Goal: Information Seeking & Learning: Learn about a topic

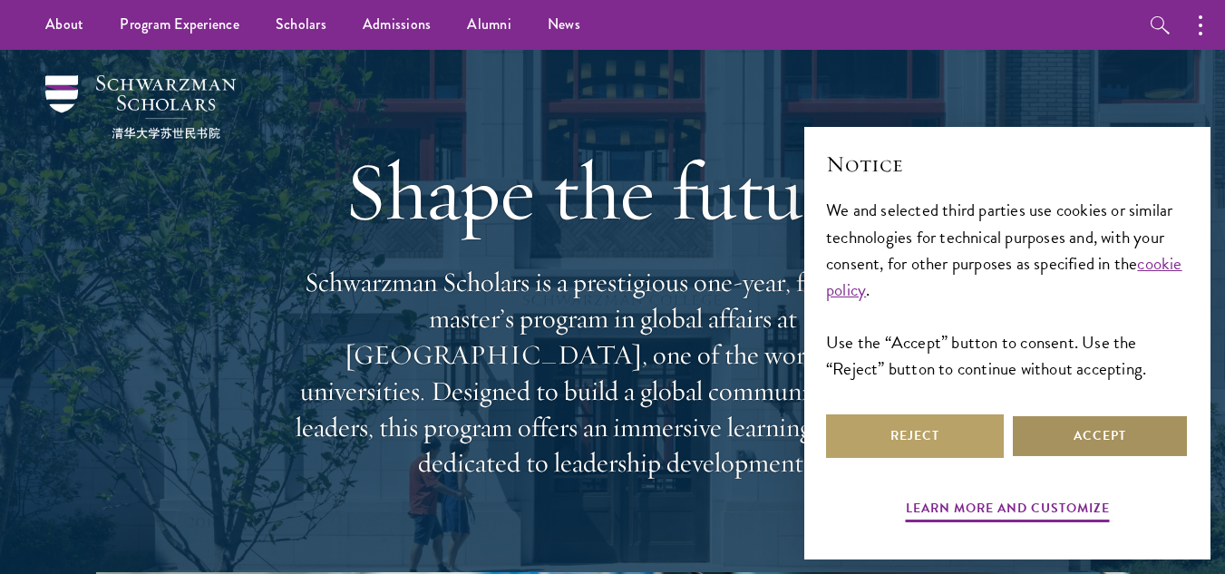
click at [1110, 432] on button "Accept" at bounding box center [1100, 436] width 178 height 44
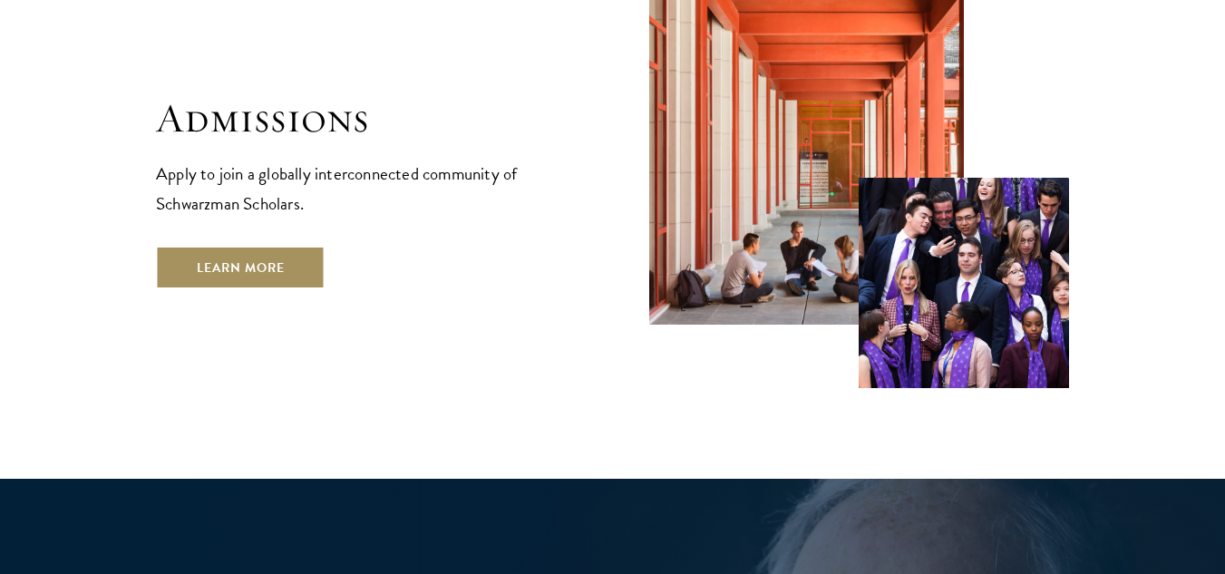
click at [259, 246] on link "Learn More" at bounding box center [241, 268] width 170 height 44
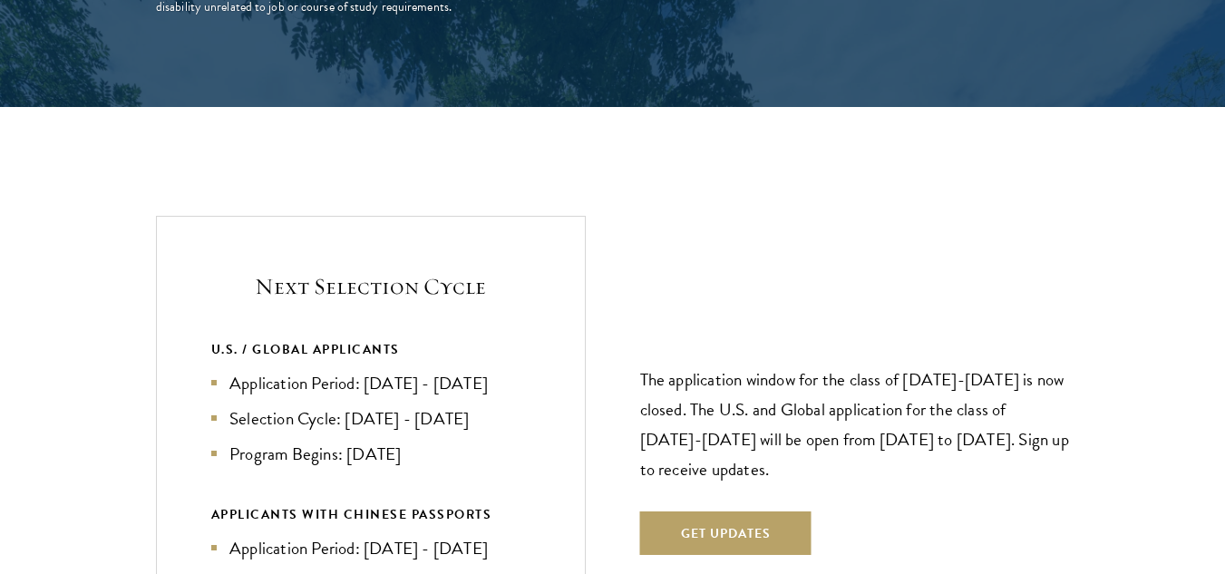
scroll to position [3649, 0]
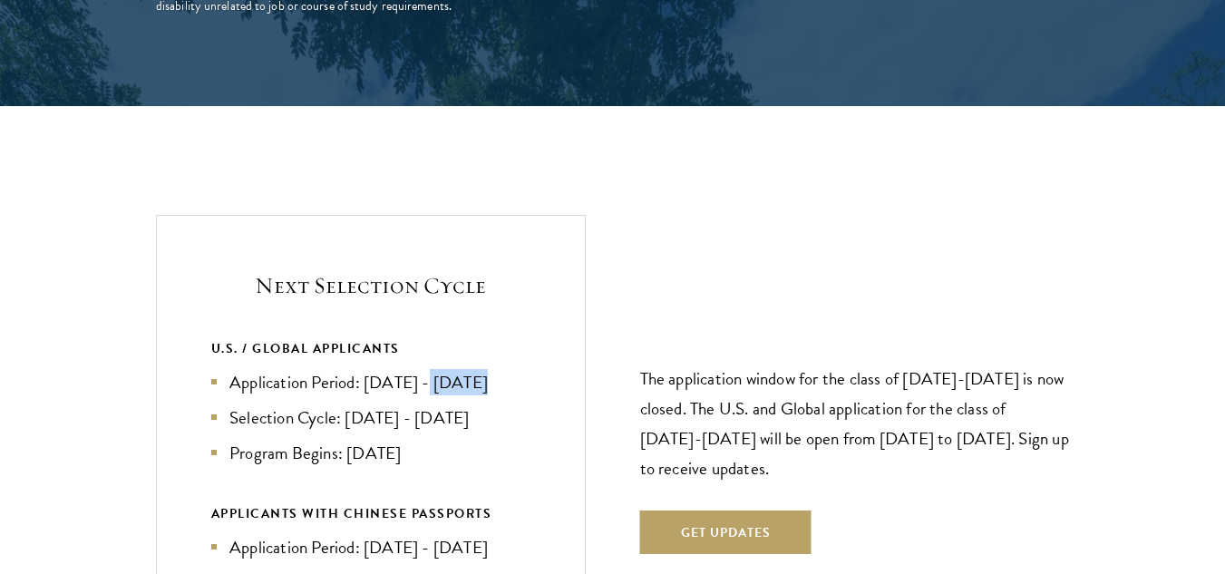
drag, startPoint x: 471, startPoint y: 351, endPoint x: 424, endPoint y: 351, distance: 47.1
click at [424, 369] on li "Application Period: [DATE] - [DATE]" at bounding box center [370, 382] width 319 height 26
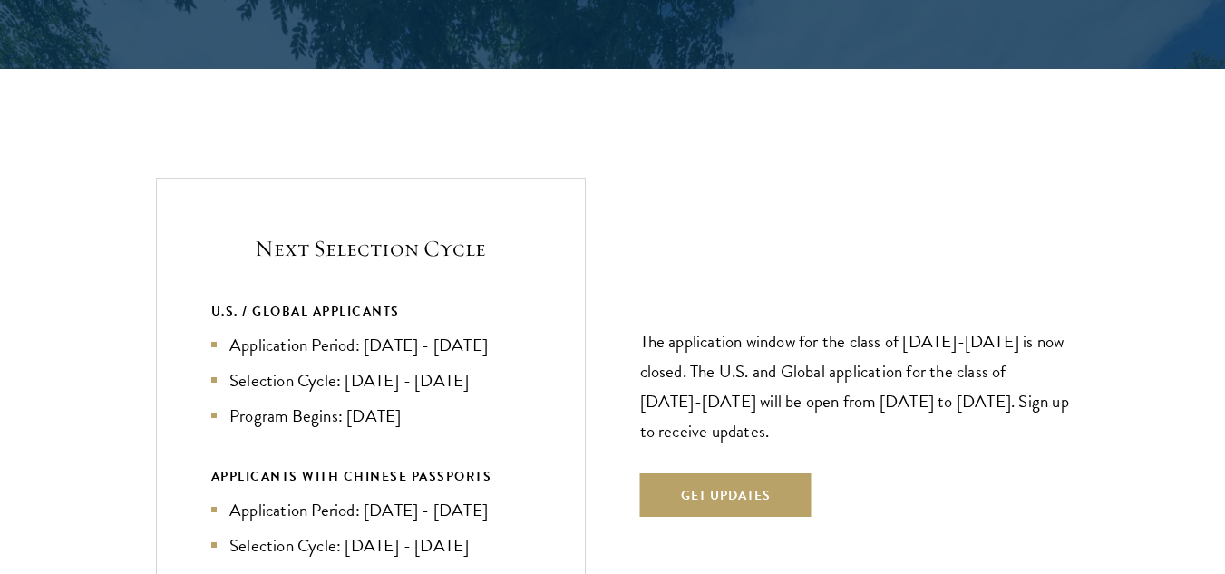
scroll to position [3689, 0]
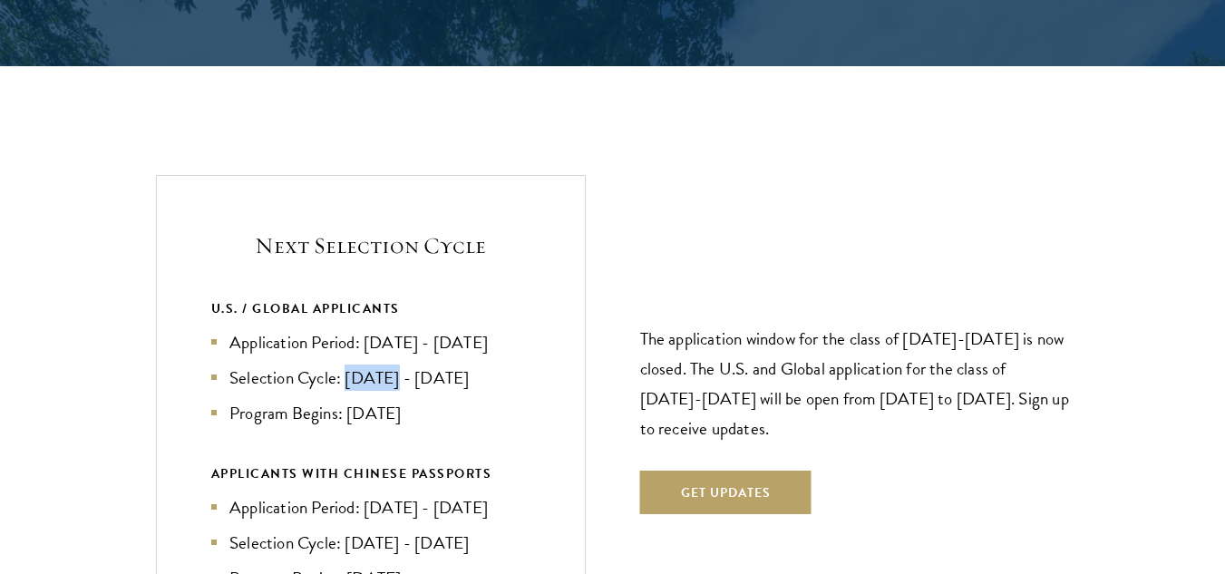
drag, startPoint x: 348, startPoint y: 335, endPoint x: 396, endPoint y: 337, distance: 48.1
click at [396, 364] on li "Selection Cycle: [DATE] - [DATE]" at bounding box center [370, 377] width 319 height 26
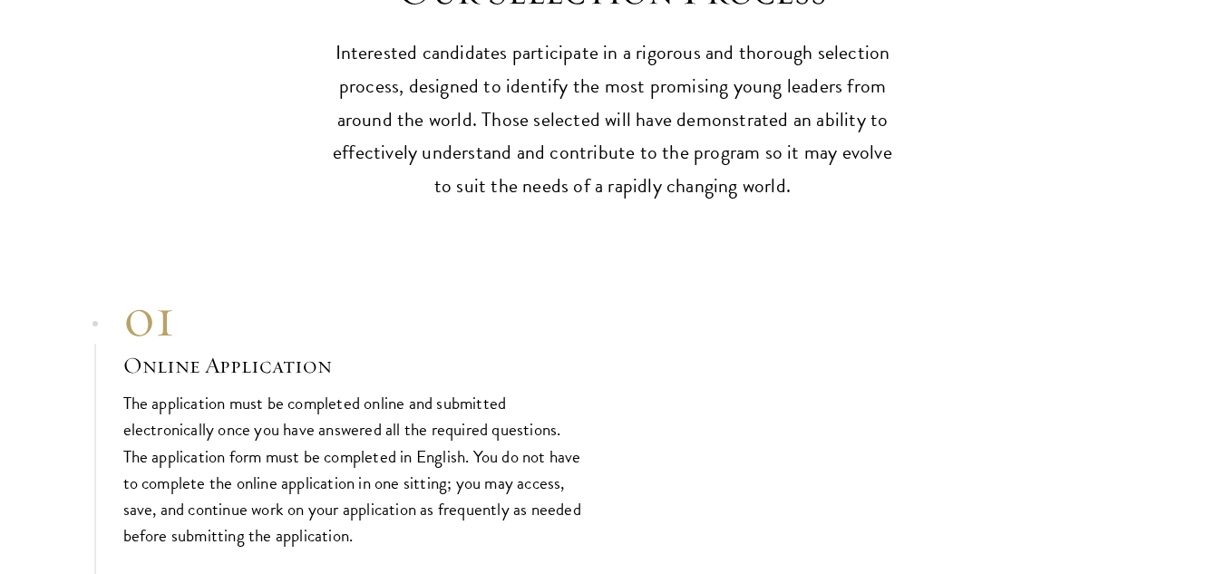
scroll to position [5094, 0]
